Goal: Transaction & Acquisition: Purchase product/service

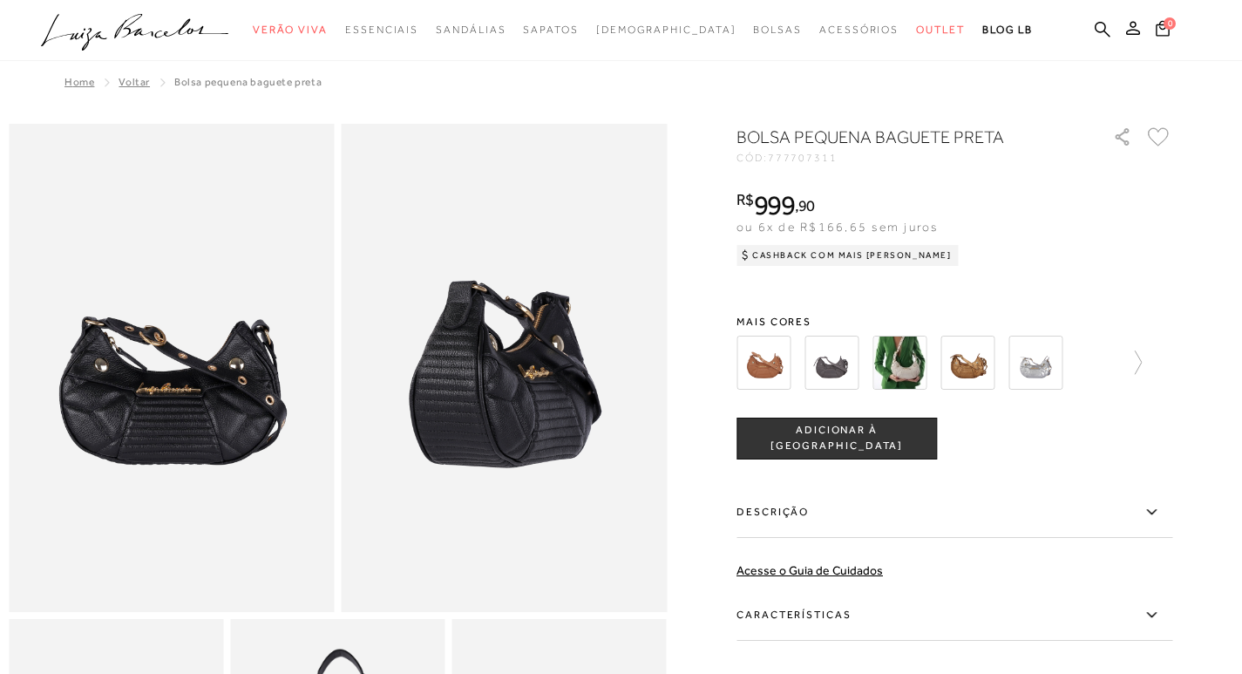
click at [1159, 356] on div at bounding box center [955, 362] width 436 height 65
click at [1142, 359] on icon at bounding box center [1130, 362] width 24 height 24
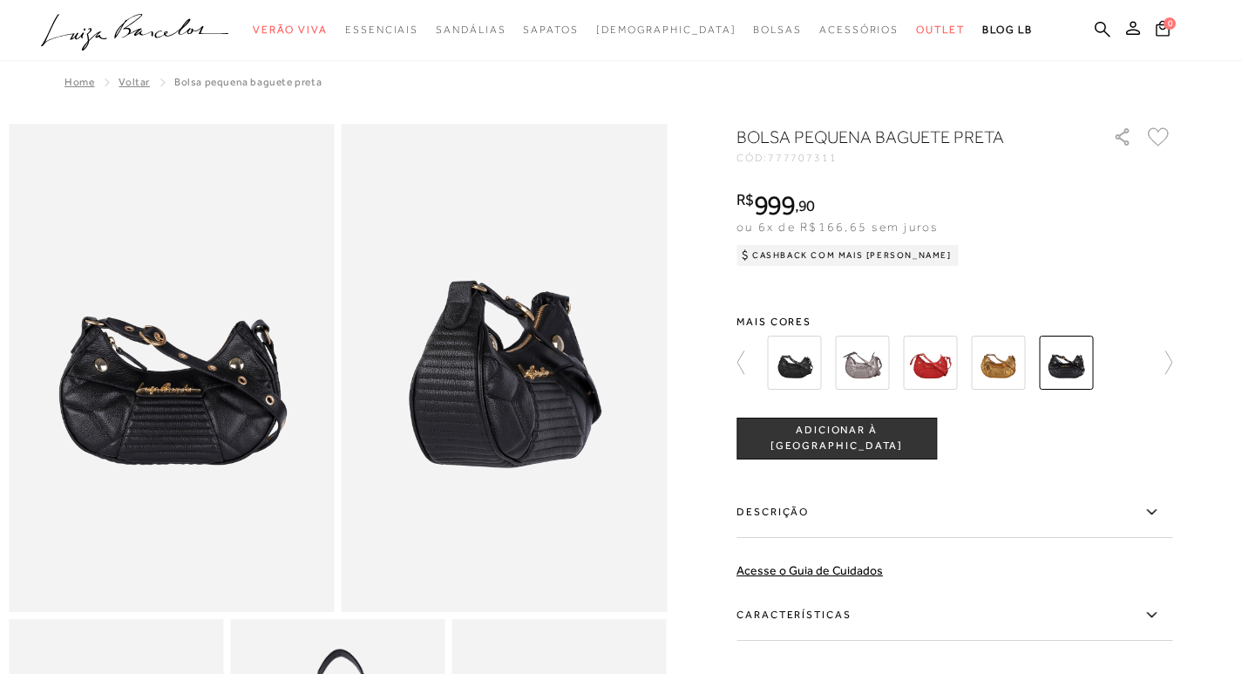
click at [810, 357] on img at bounding box center [794, 363] width 54 height 54
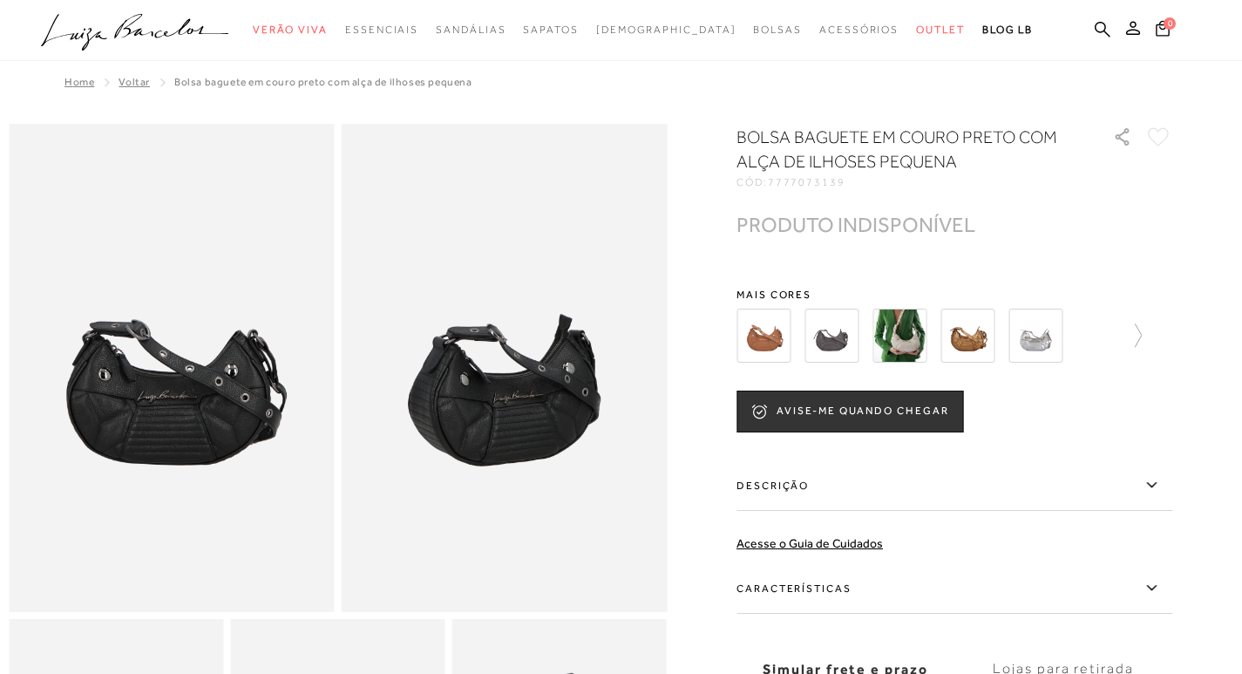
click at [1117, 335] on div at bounding box center [939, 335] width 405 height 65
click at [1142, 336] on icon at bounding box center [1130, 335] width 24 height 24
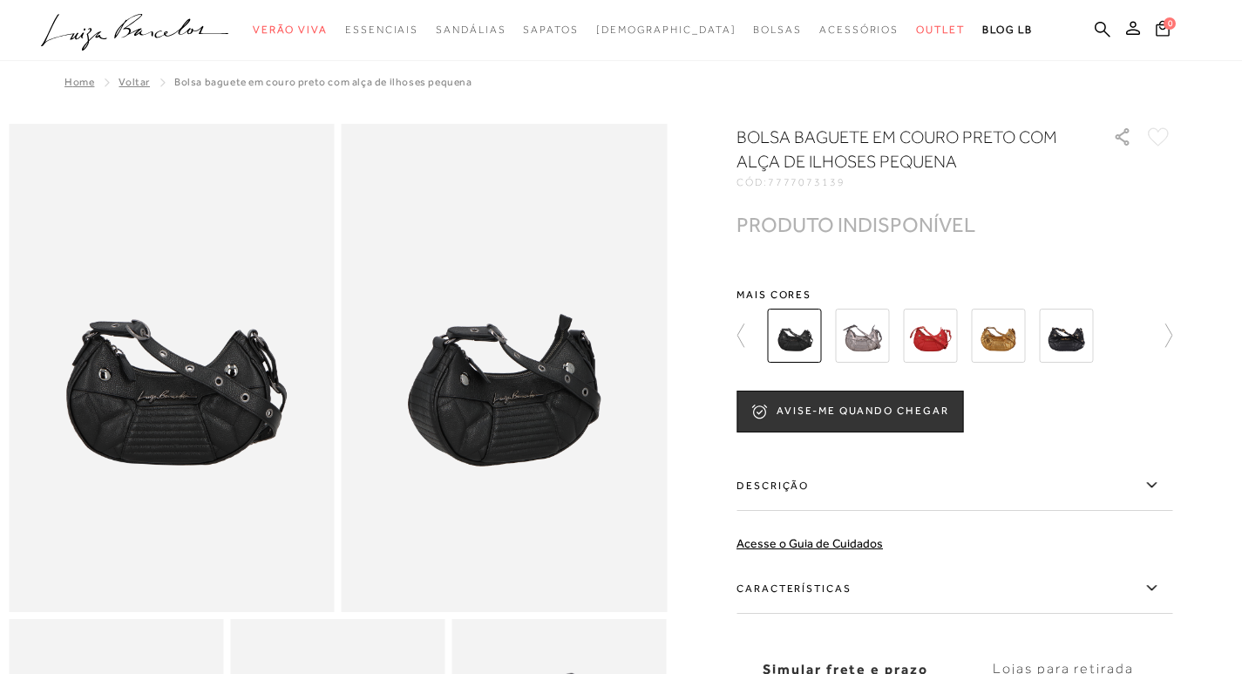
click at [806, 332] on img at bounding box center [794, 336] width 54 height 54
click at [1077, 338] on img at bounding box center [1066, 336] width 54 height 54
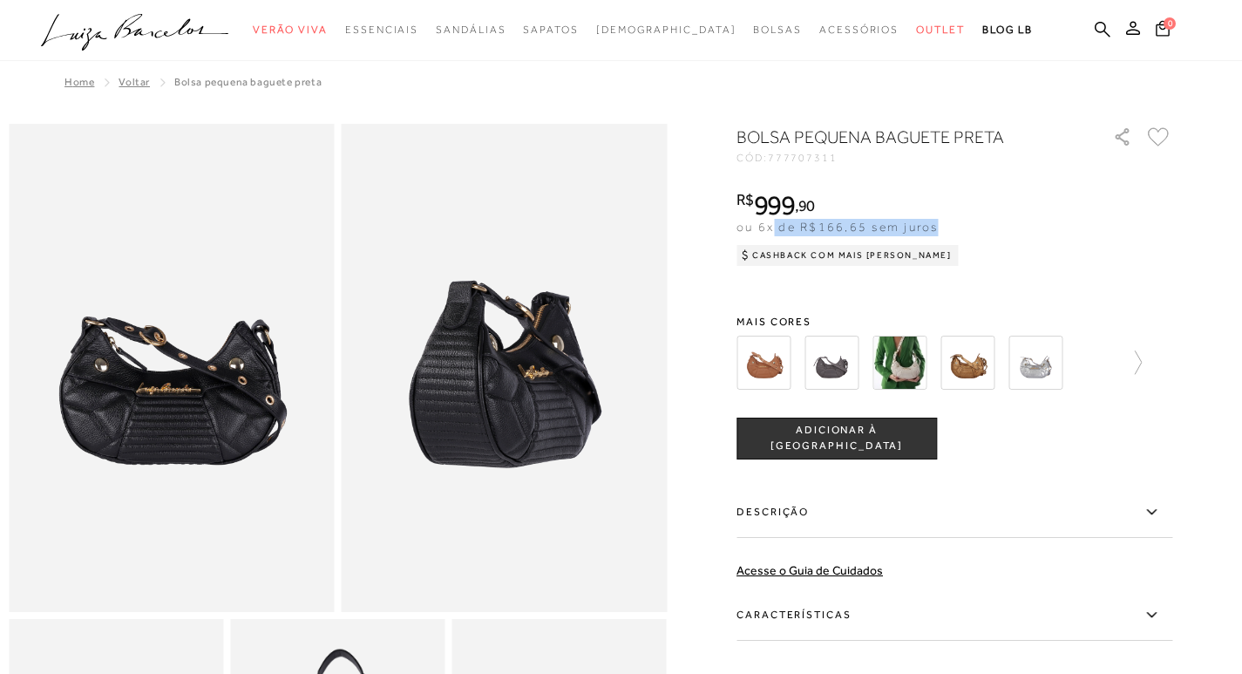
drag, startPoint x: 779, startPoint y: 223, endPoint x: 942, endPoint y: 226, distance: 163.0
click at [938, 226] on span "ou 6x de R$166,65 sem juros" at bounding box center [837, 227] width 201 height 14
click at [775, 381] on img at bounding box center [764, 363] width 54 height 54
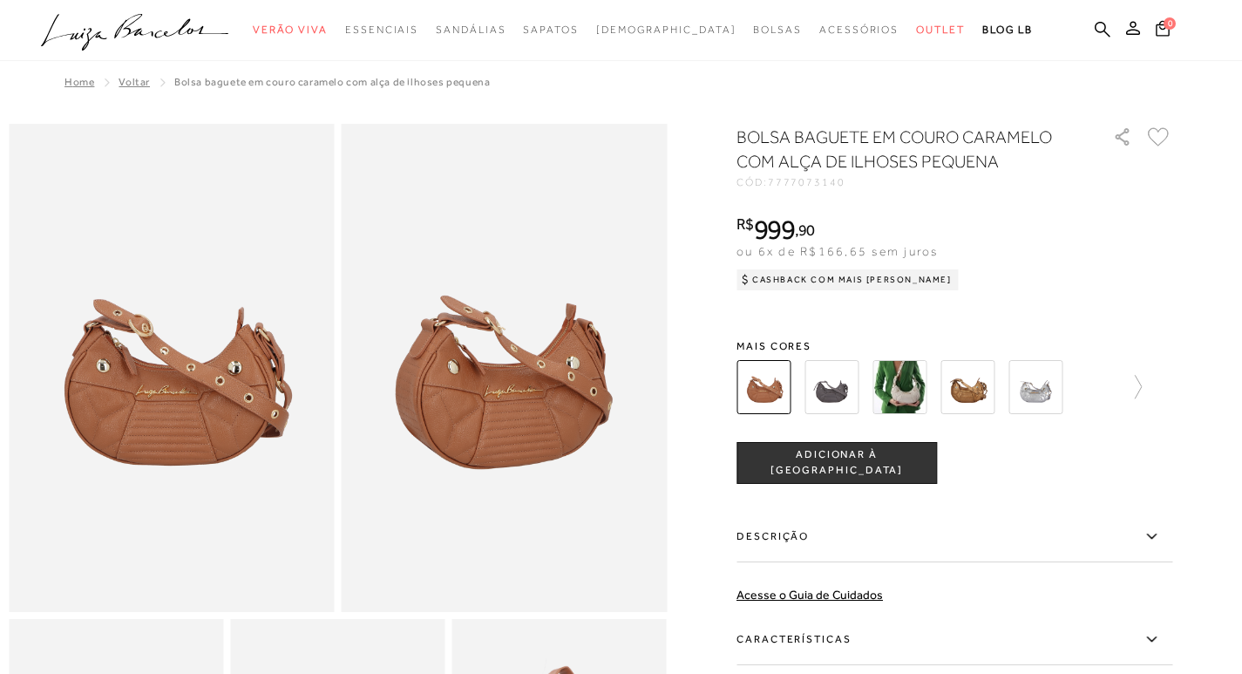
click at [1027, 402] on img at bounding box center [1036, 387] width 54 height 54
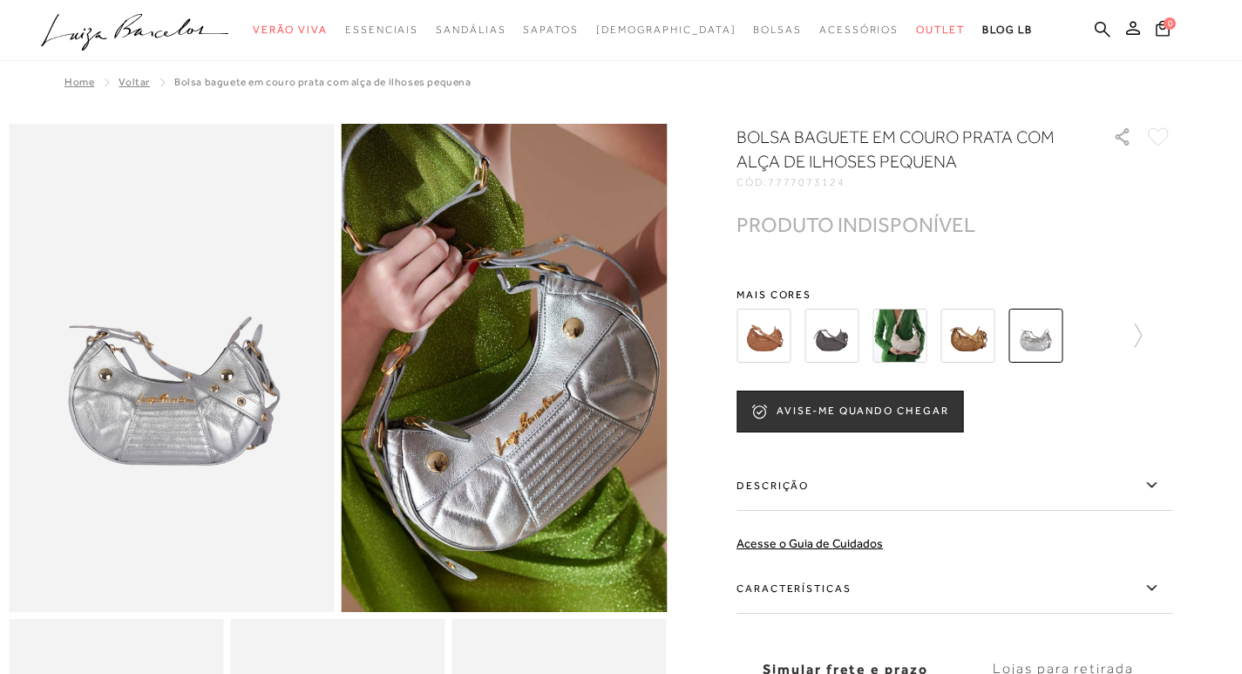
click at [1060, 203] on div "BOLSA BAGUETE EM COURO PRATA COM ALÇA DE ILHOSES PEQUENA CÓD: 7777073124 × É ne…" at bounding box center [955, 453] width 436 height 657
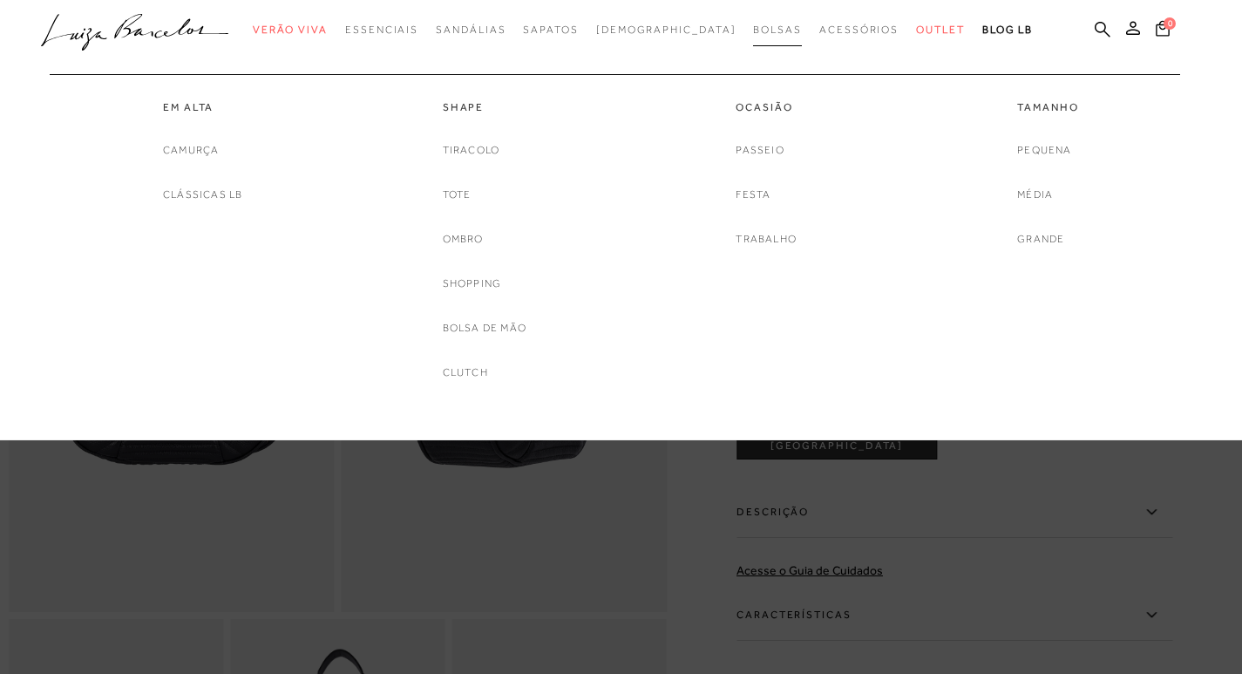
click at [753, 34] on span "Bolsas" at bounding box center [777, 30] width 49 height 12
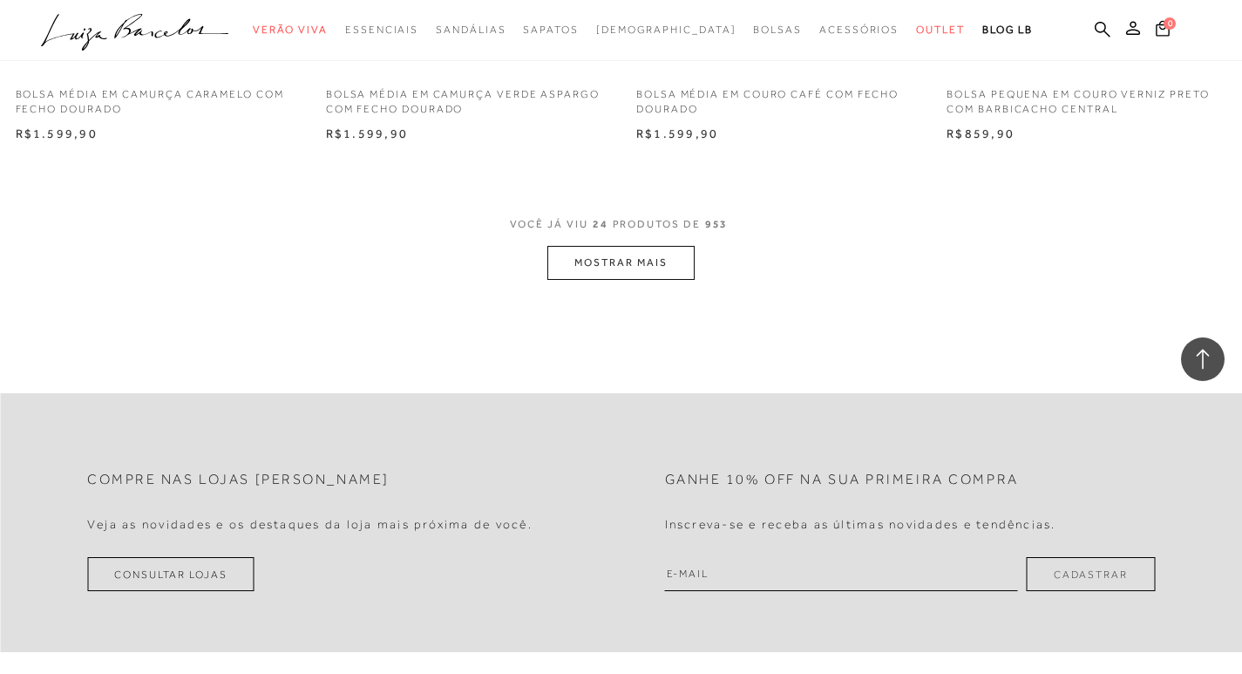
scroll to position [3425, 0]
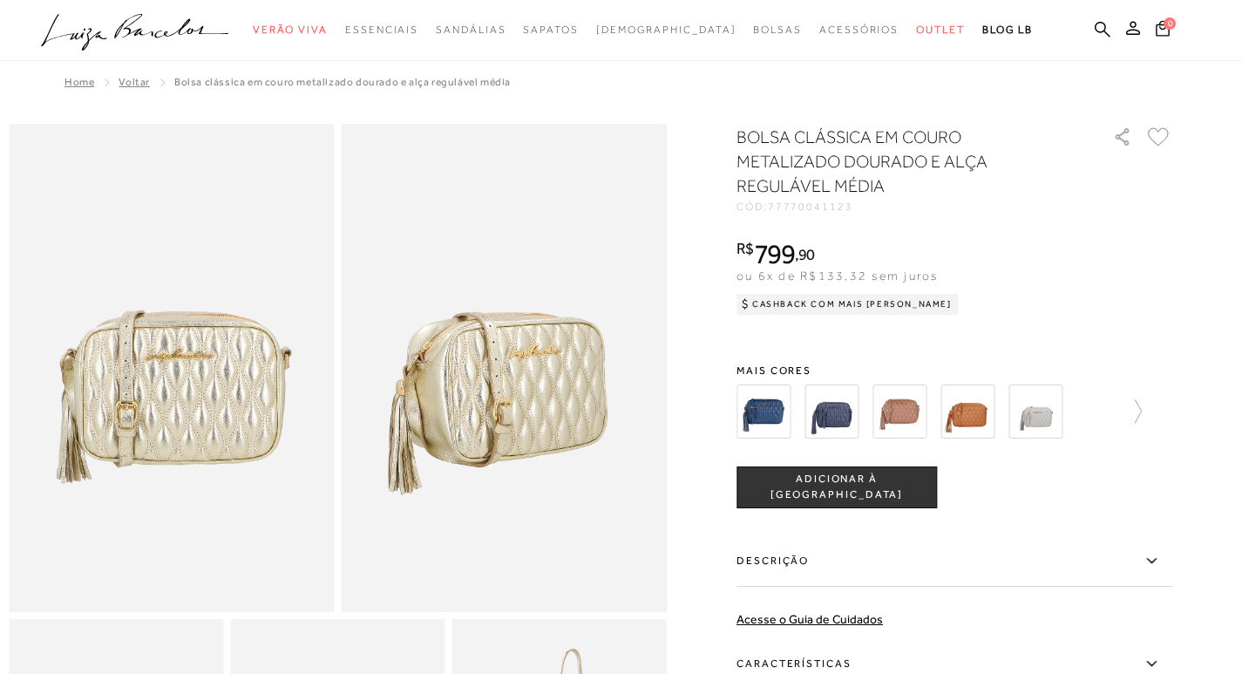
click at [1166, 418] on div at bounding box center [955, 411] width 436 height 65
click at [1156, 418] on div at bounding box center [955, 411] width 436 height 65
click at [1142, 401] on icon at bounding box center [1130, 411] width 24 height 24
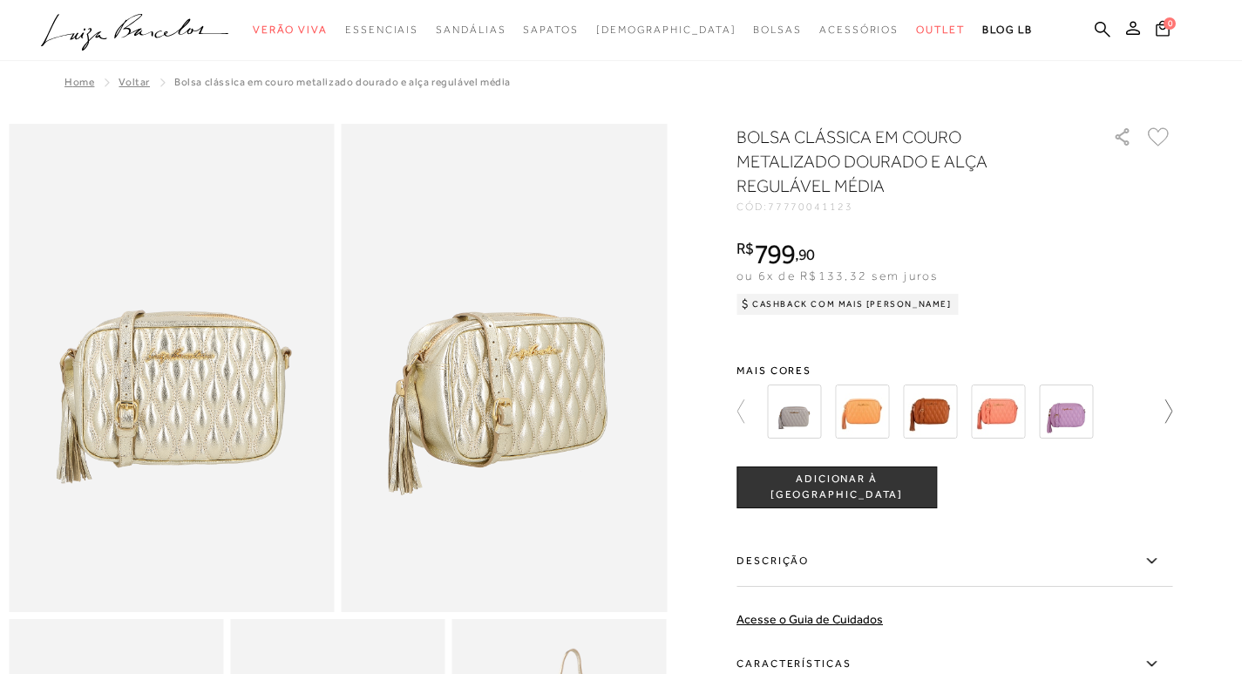
click at [1156, 410] on icon at bounding box center [1160, 411] width 24 height 24
click at [1165, 409] on icon at bounding box center [1160, 411] width 24 height 24
click at [952, 415] on img at bounding box center [930, 411] width 54 height 54
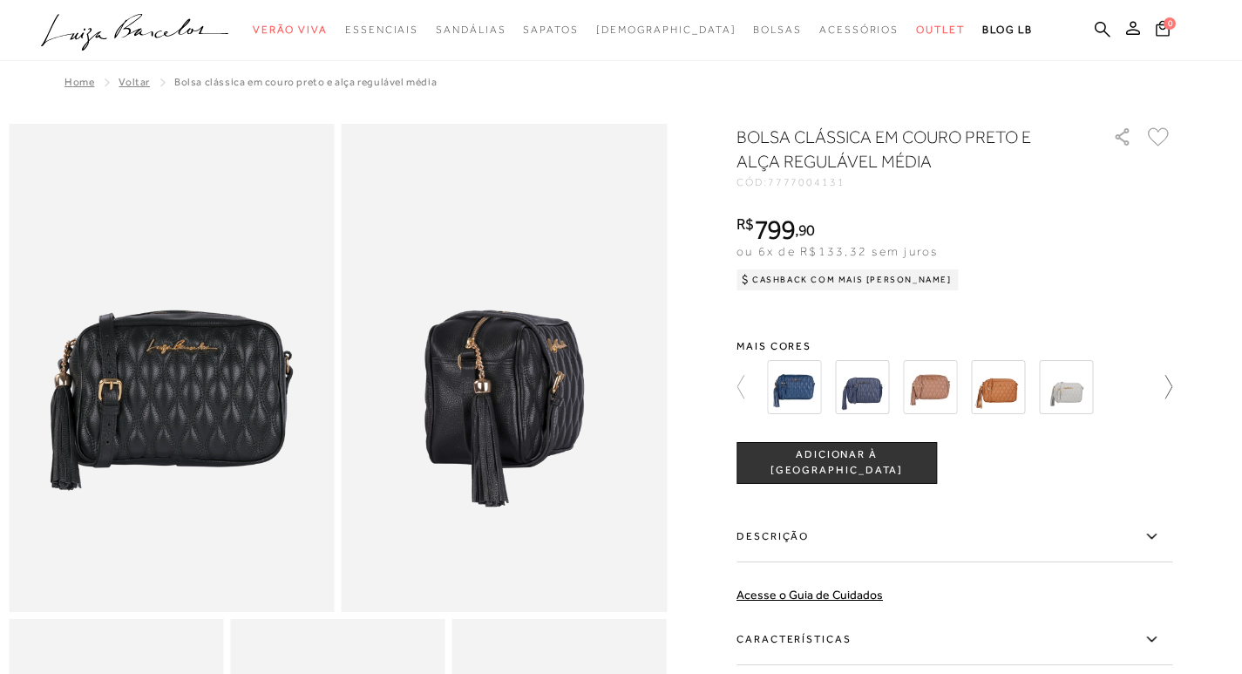
click at [1173, 391] on icon at bounding box center [1160, 387] width 24 height 24
click at [1167, 391] on div at bounding box center [964, 387] width 405 height 65
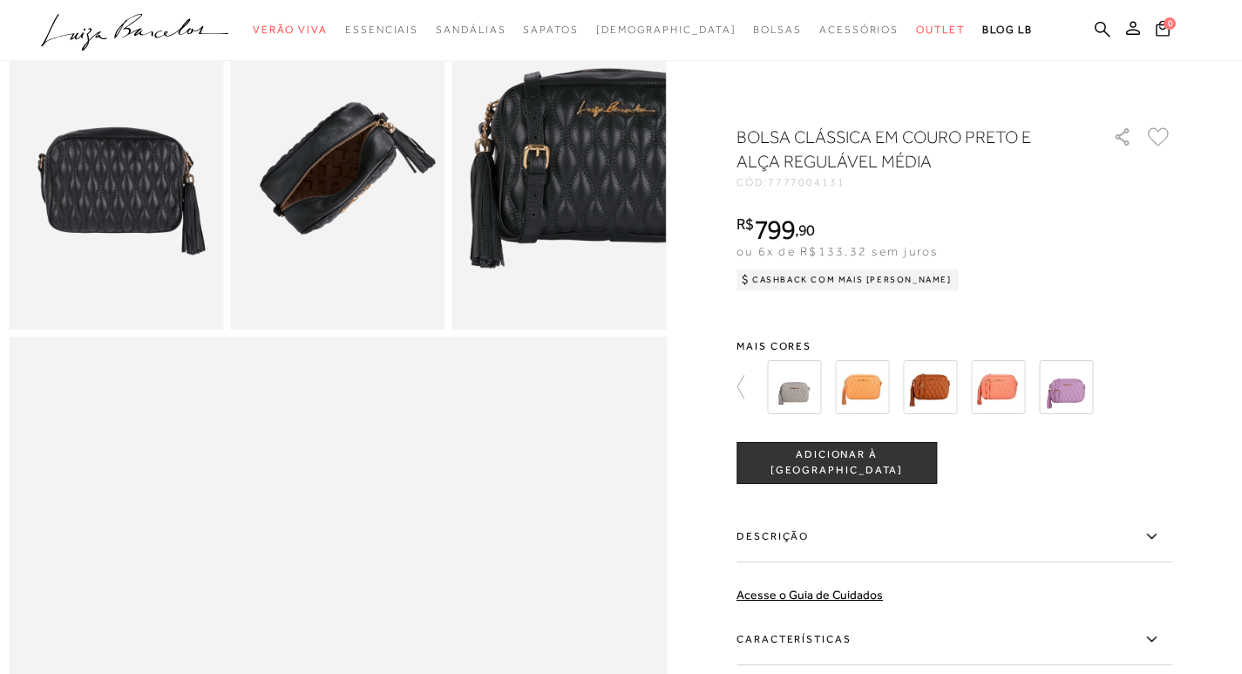
scroll to position [568, 0]
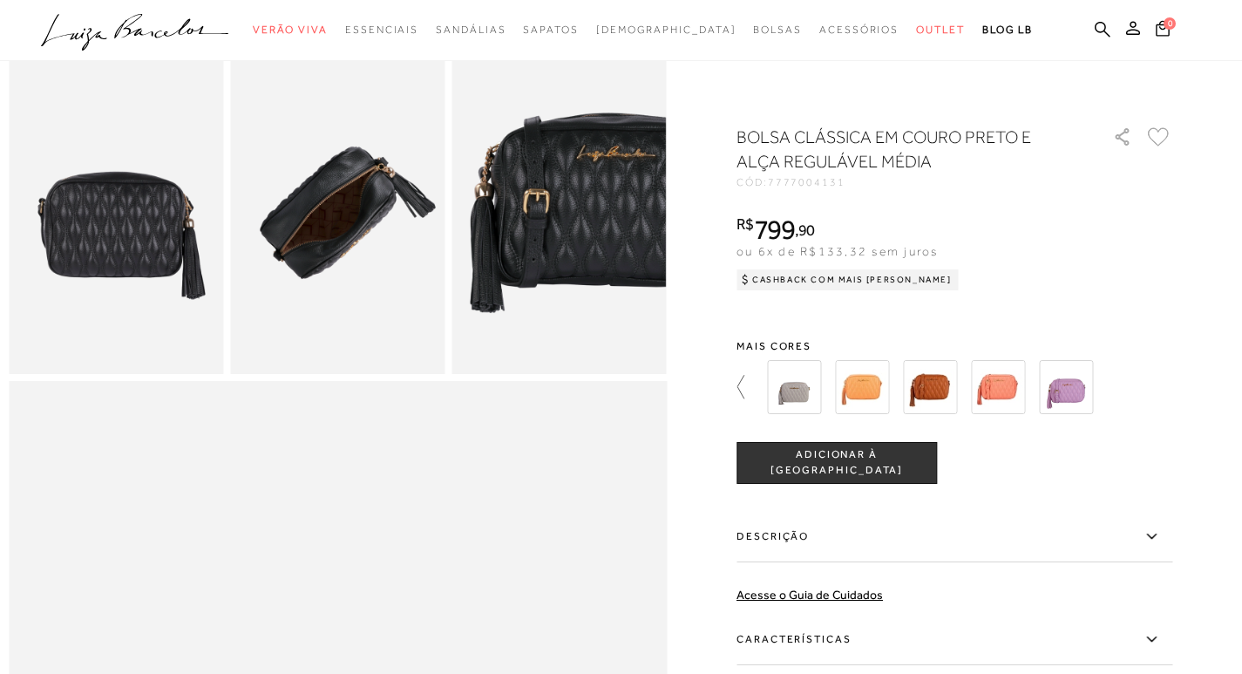
click at [758, 392] on icon at bounding box center [749, 387] width 24 height 24
click at [735, 398] on div at bounding box center [621, 462] width 1225 height 1812
click at [1180, 387] on div at bounding box center [621, 462] width 1225 height 1812
